Goal: Obtain resource: Download file/media

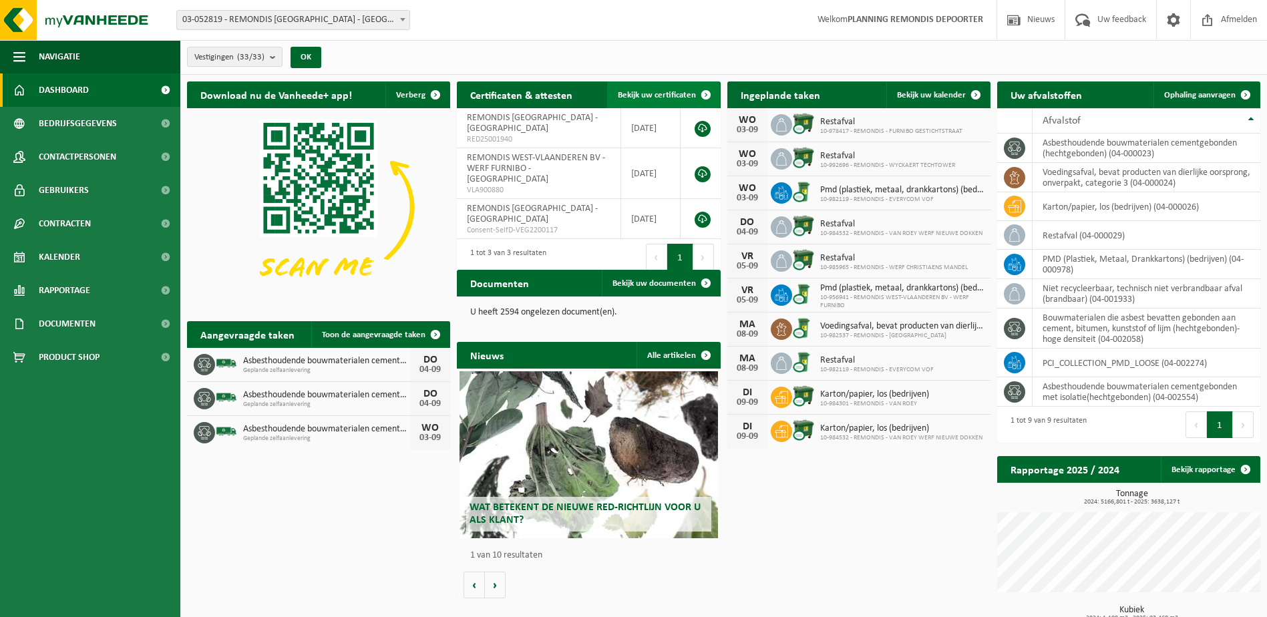
click at [638, 92] on span "Bekijk uw certificaten" at bounding box center [657, 95] width 78 height 9
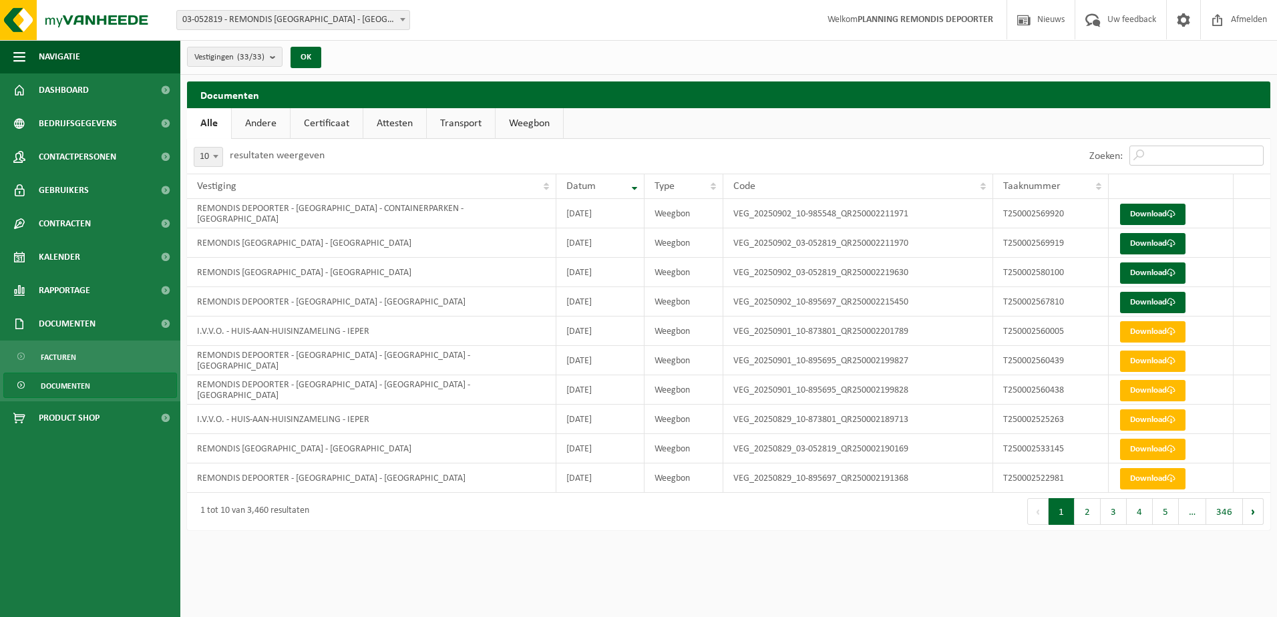
click at [1206, 156] on input "Zoeken:" at bounding box center [1196, 156] width 134 height 20
paste input "T250002428102"
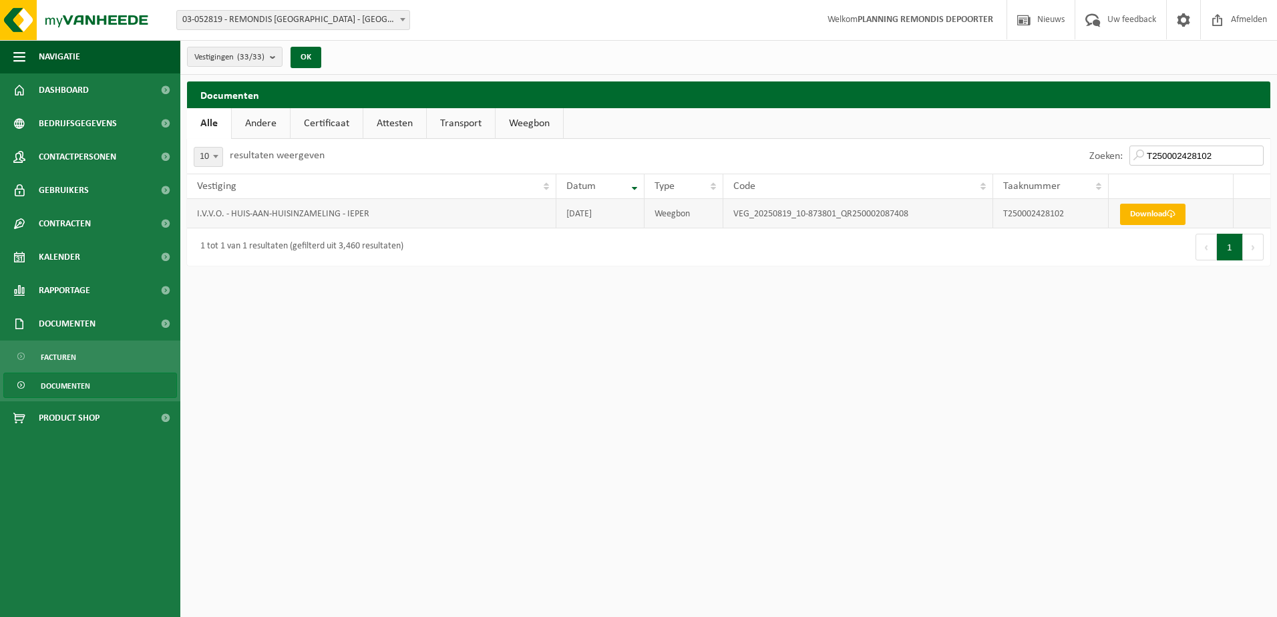
type input "T250002428102"
click at [1168, 213] on link "Download" at bounding box center [1152, 214] width 65 height 21
